Goal: Task Accomplishment & Management: Complete application form

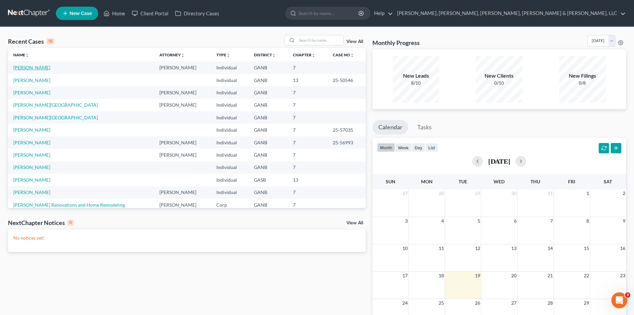
click at [31, 68] on link "[PERSON_NAME]" at bounding box center [31, 68] width 37 height 6
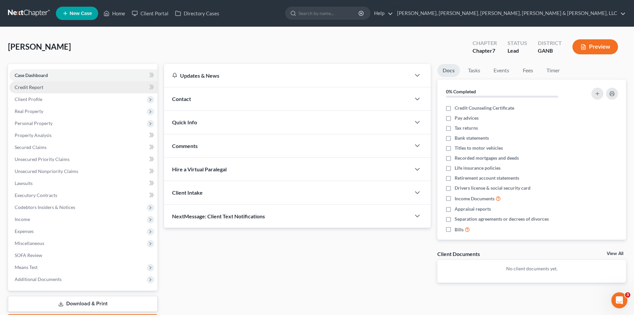
click at [101, 84] on link "Credit Report" at bounding box center [83, 87] width 148 height 12
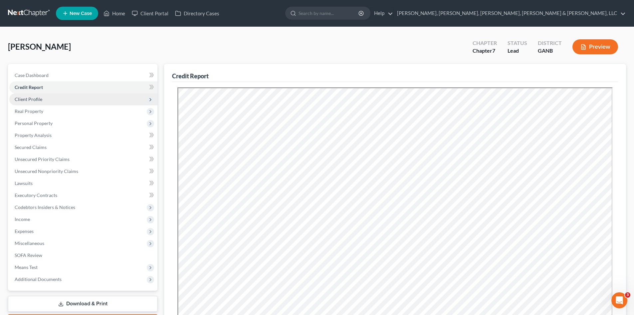
click at [97, 98] on span "Client Profile" at bounding box center [83, 99] width 148 height 12
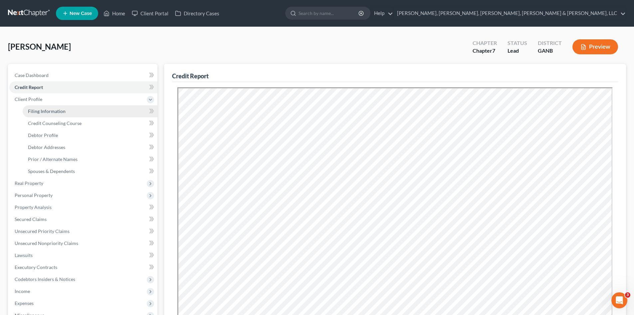
click at [96, 109] on link "Filing Information" at bounding box center [90, 111] width 135 height 12
select select "1"
select select "0"
select select "19"
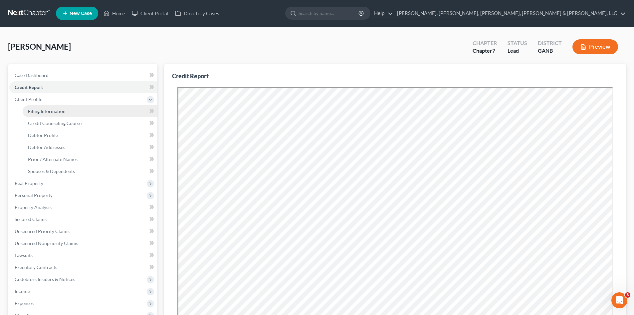
select select "10"
